Goal: Information Seeking & Learning: Understand process/instructions

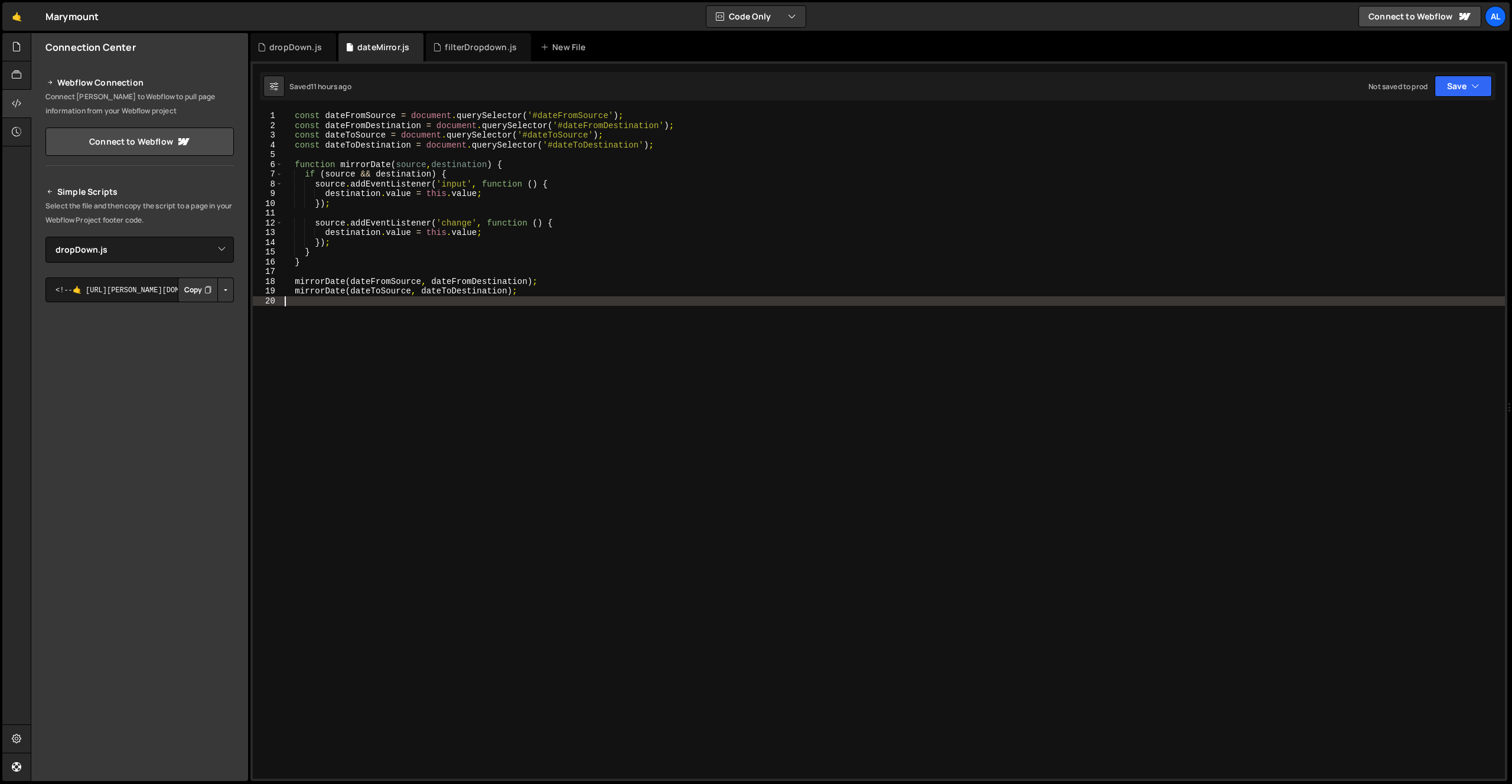
select select "45105"
drag, startPoint x: 0, startPoint y: 0, endPoint x: 485, endPoint y: 49, distance: 487.5
click at [485, 49] on div "filterDropdown.js" at bounding box center [480, 48] width 72 height 12
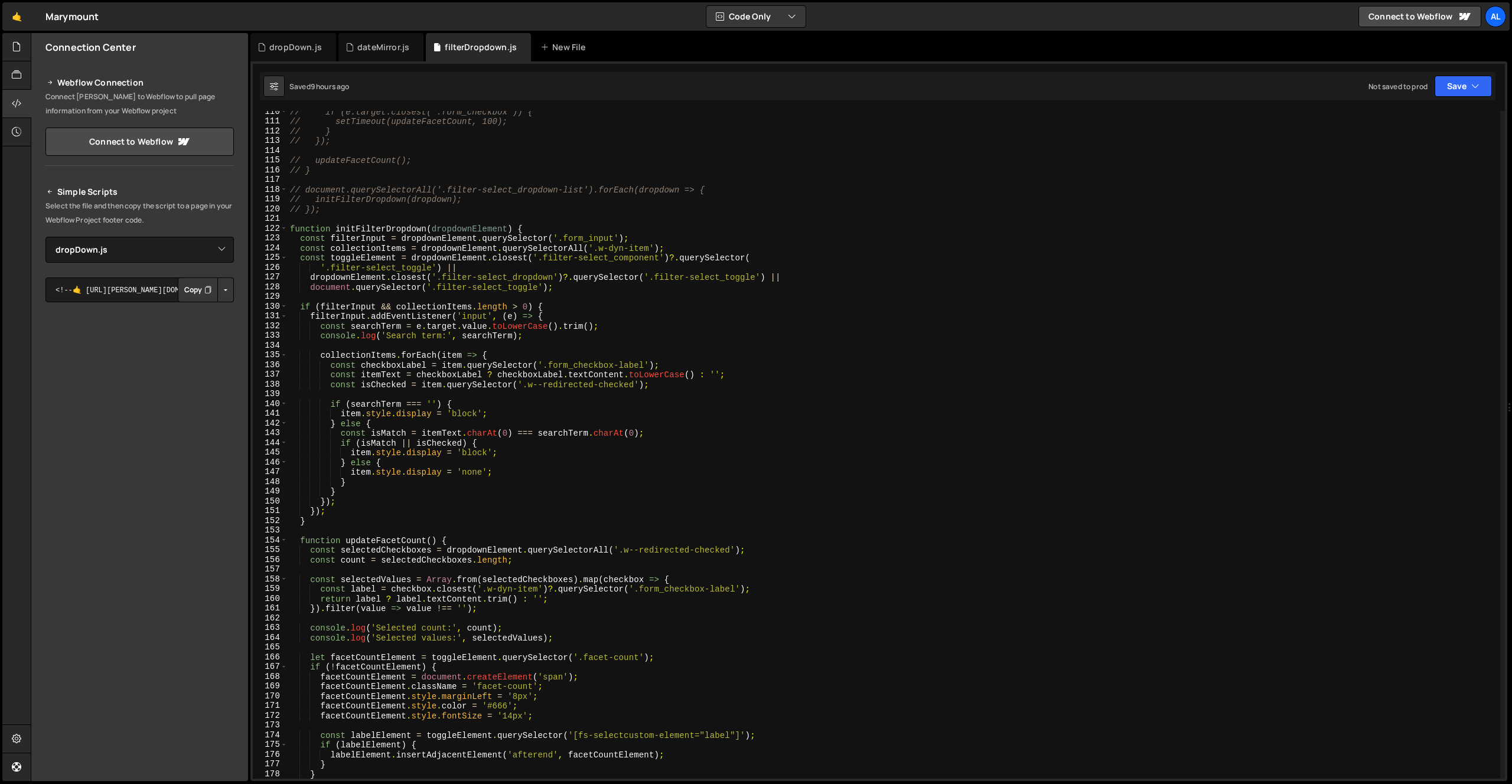
scroll to position [1049, 0]
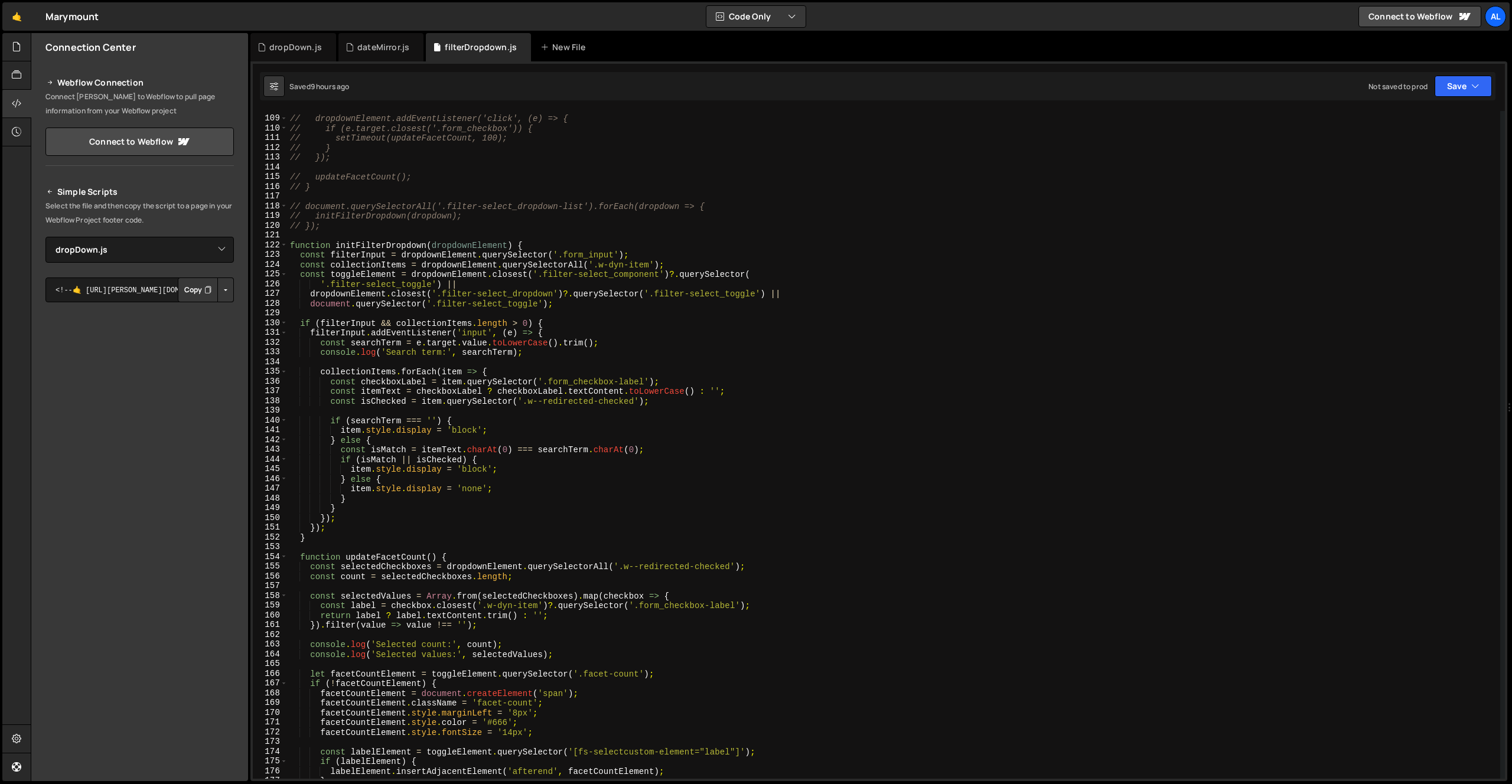
drag, startPoint x: 387, startPoint y: 541, endPoint x: 377, endPoint y: 523, distance: 20.6
click at [386, 538] on div "// dropdownElement.addEventListener('click', (e) => { // if (e.target.closest('…" at bounding box center [894, 447] width 1212 height 687
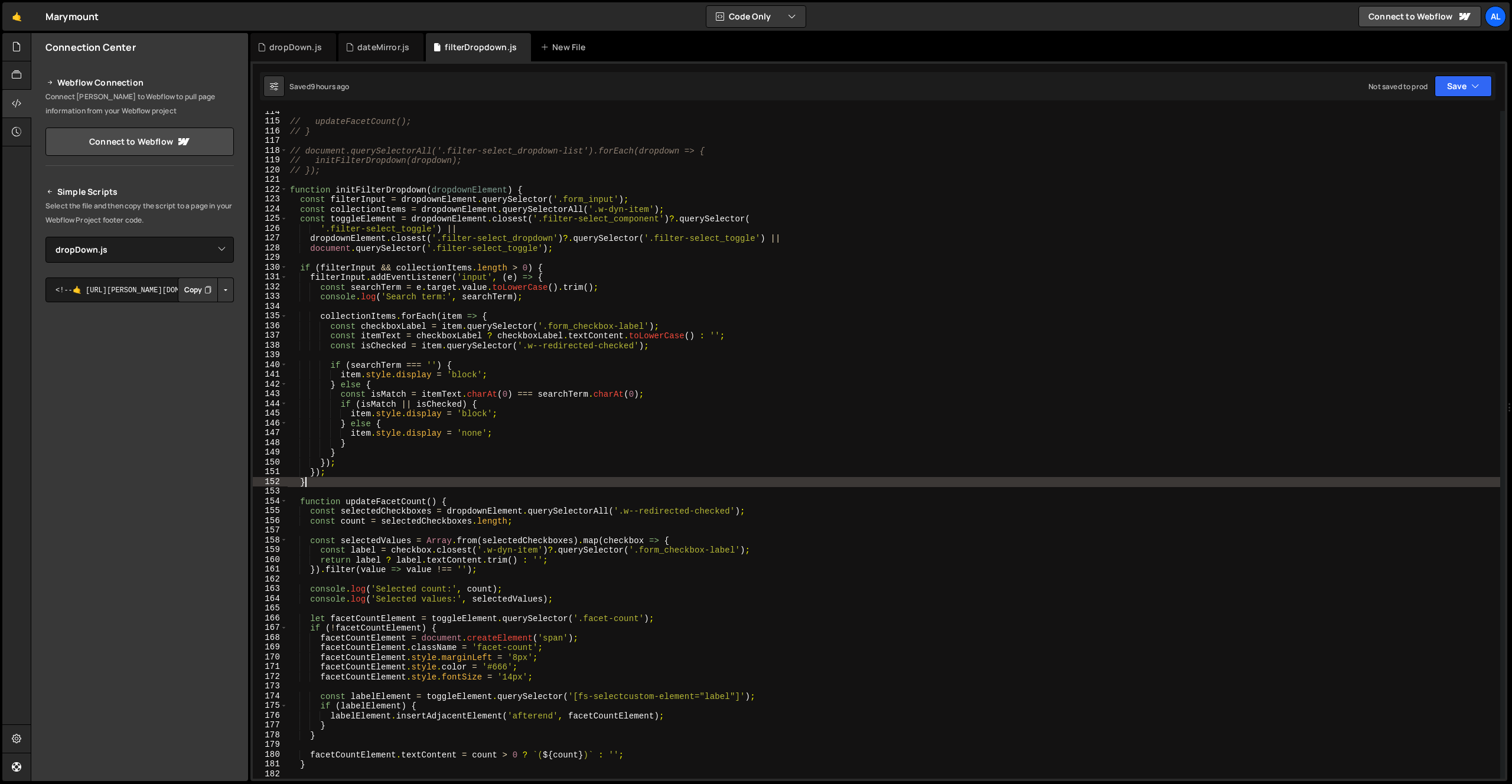
scroll to position [1105, 0]
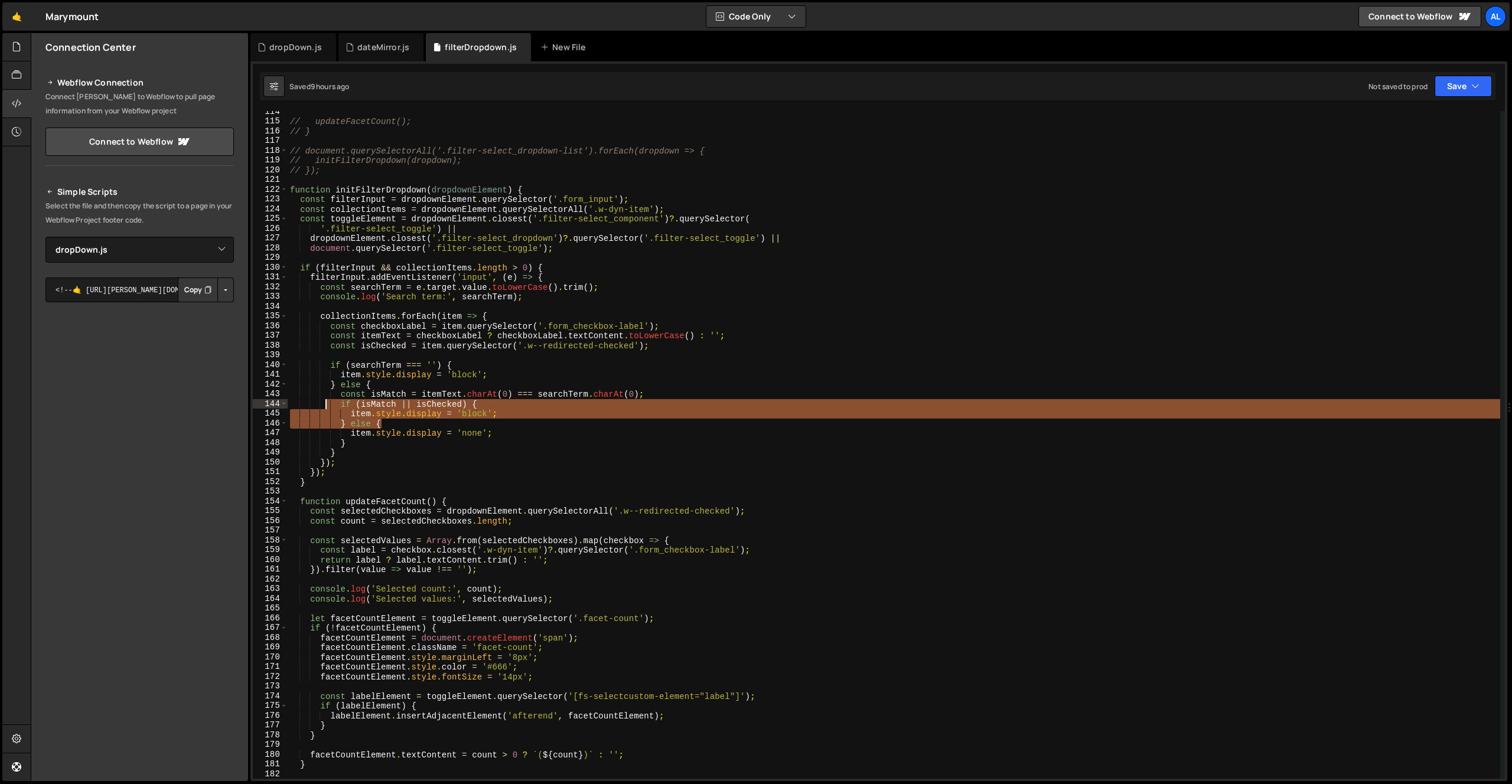
drag, startPoint x: 483, startPoint y: 432, endPoint x: 324, endPoint y: 403, distance: 161.6
click at [324, 403] on div "// updateFacetCount(); // } // document.querySelectorAll('.filter-select_dropdo…" at bounding box center [894, 450] width 1212 height 687
drag, startPoint x: 323, startPoint y: 402, endPoint x: 460, endPoint y: 429, distance: 139.6
click at [323, 402] on div "// updateFacetCount(); // } // document.querySelectorAll('.filter-select_dropdo…" at bounding box center [894, 450] width 1212 height 687
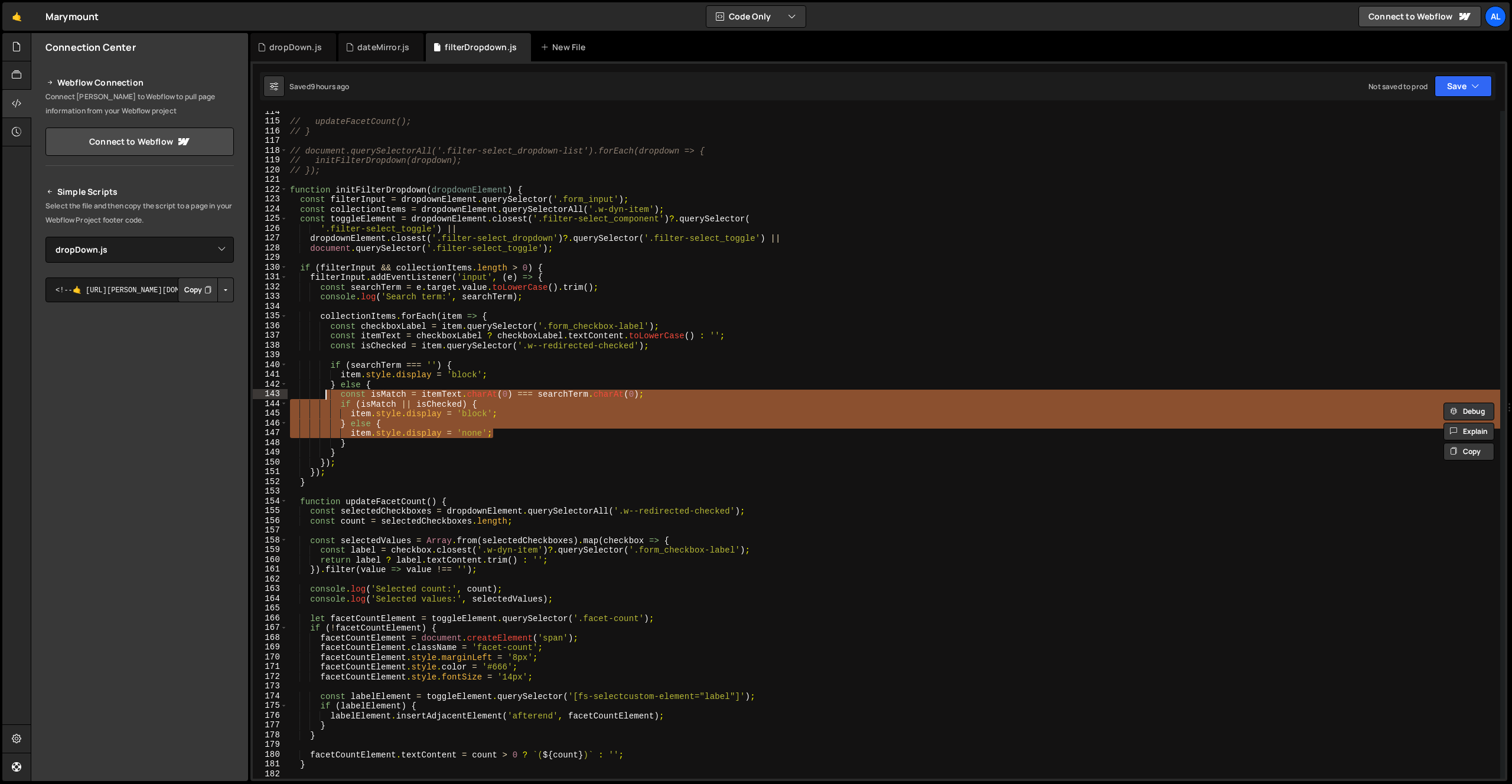
drag, startPoint x: 550, startPoint y: 437, endPoint x: 324, endPoint y: 392, distance: 230.4
click at [324, 392] on div "// updateFacetCount(); // } // document.querySelectorAll('.filter-select_dropdo…" at bounding box center [894, 450] width 1212 height 687
click at [617, 420] on div "// updateFacetCount(); // } // document.querySelectorAll('.filter-select_dropdo…" at bounding box center [894, 445] width 1212 height 668
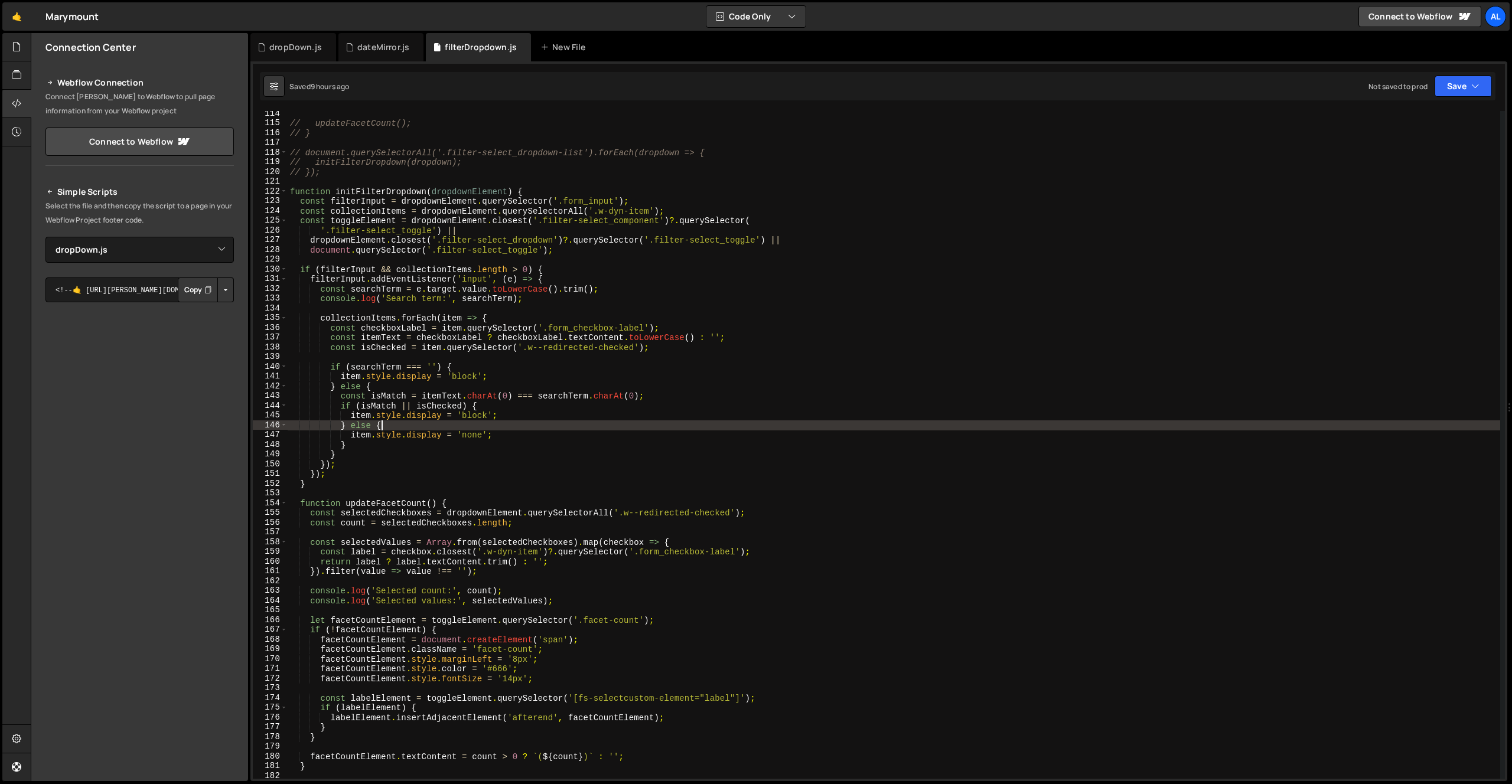
scroll to position [1035, 0]
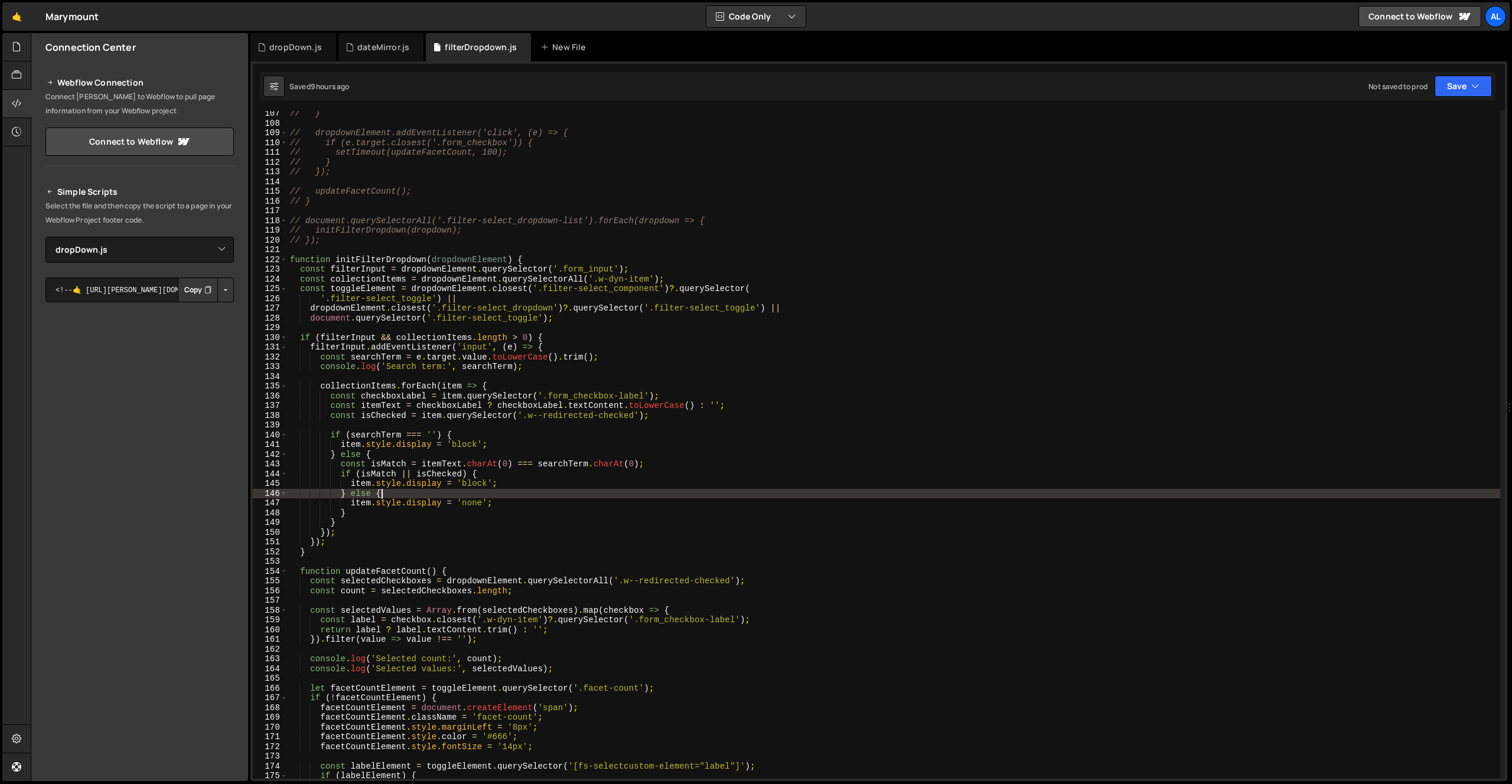
click at [563, 193] on div "// } // dropdownElement.addEventListener('click', (e) => { // if (e.target.clos…" at bounding box center [894, 452] width 1212 height 687
type textarea "// updateFacetCount();"
